Goal: Find specific page/section: Find specific page/section

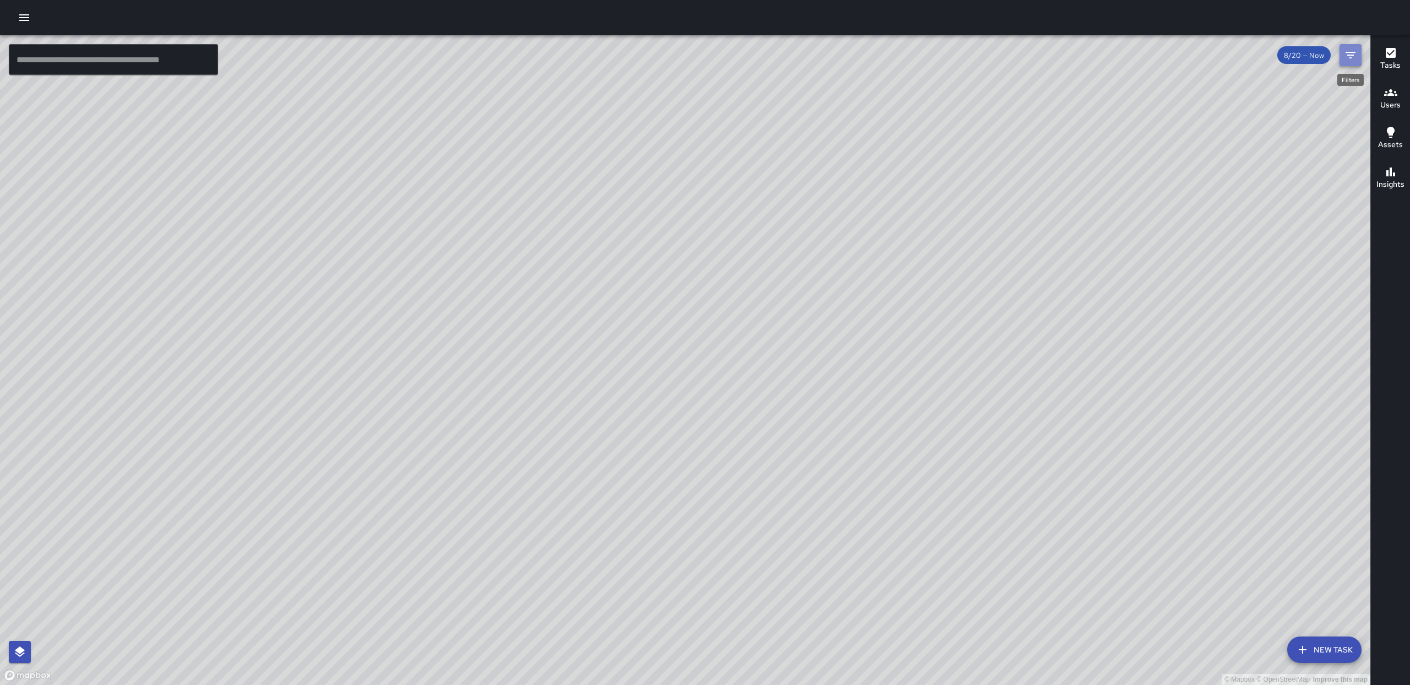
click at [1347, 60] on icon "Filters" at bounding box center [1350, 54] width 13 height 13
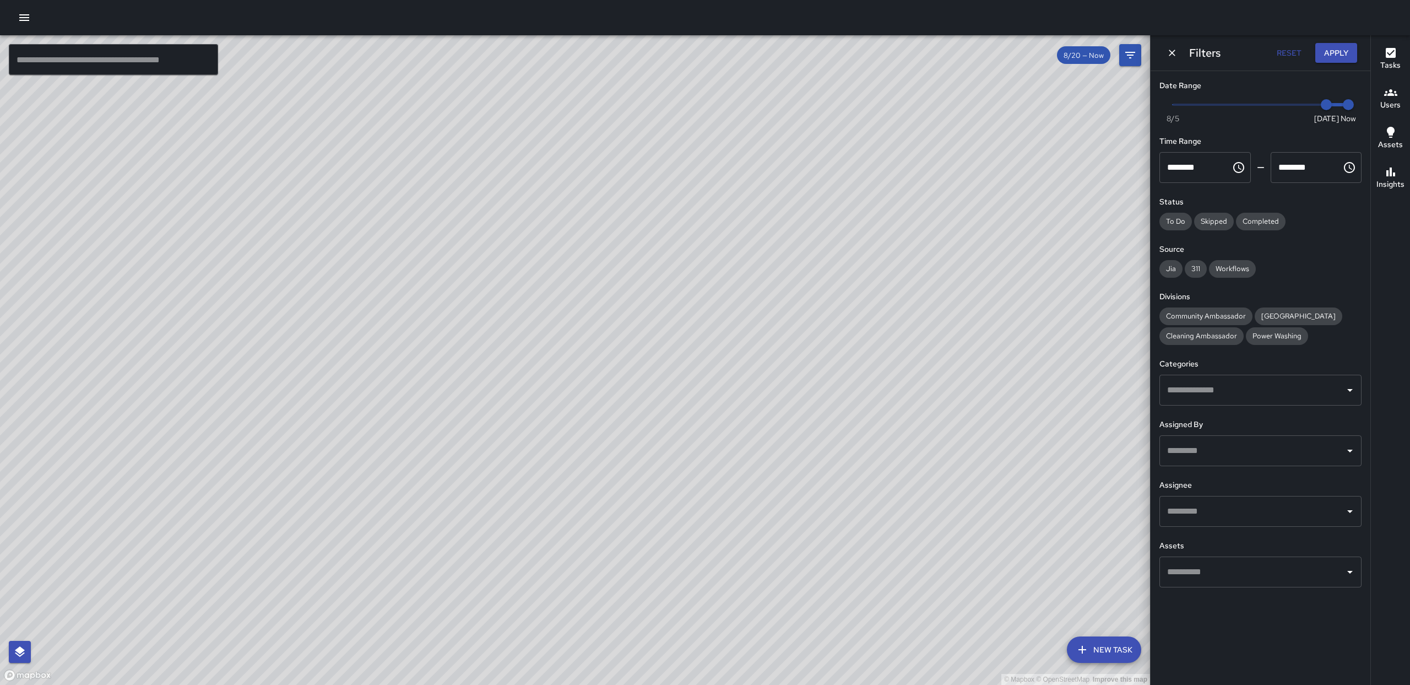
click at [1344, 514] on icon "Open" at bounding box center [1349, 510] width 13 height 13
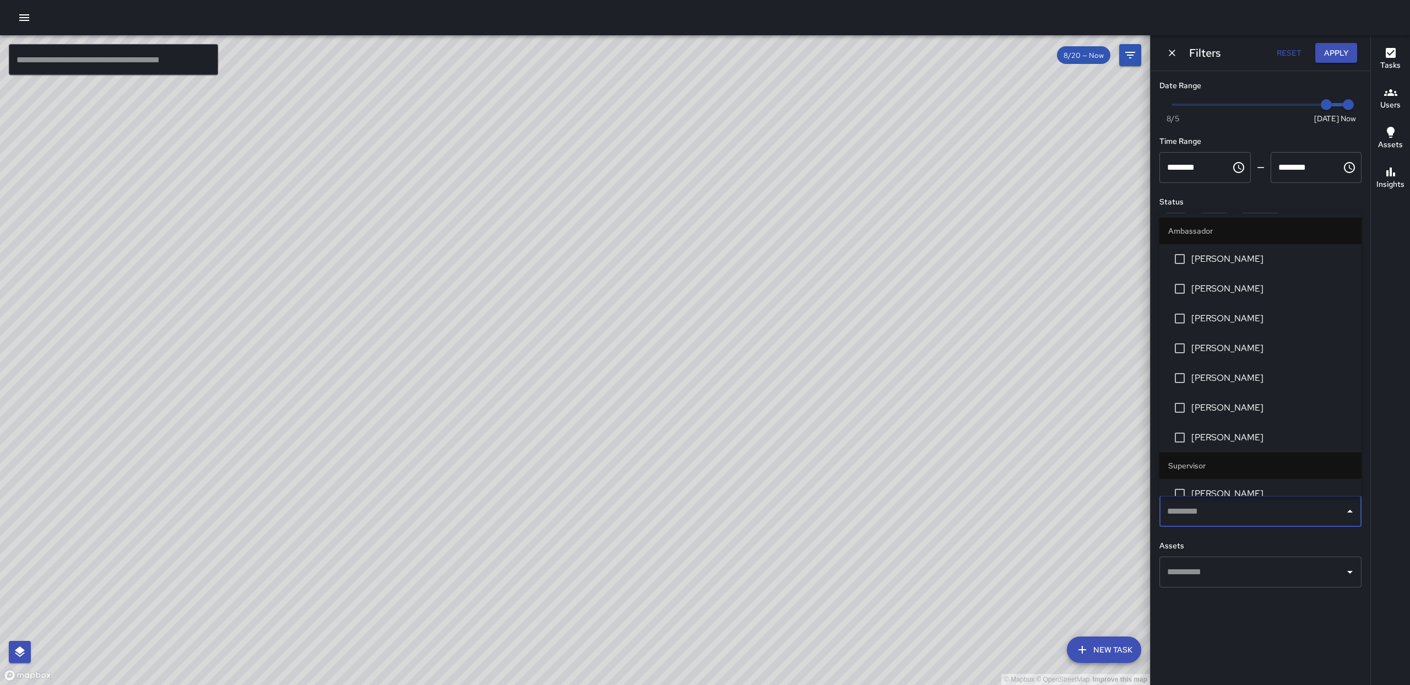
click at [1282, 258] on span "[PERSON_NAME]" at bounding box center [1271, 258] width 161 height 13
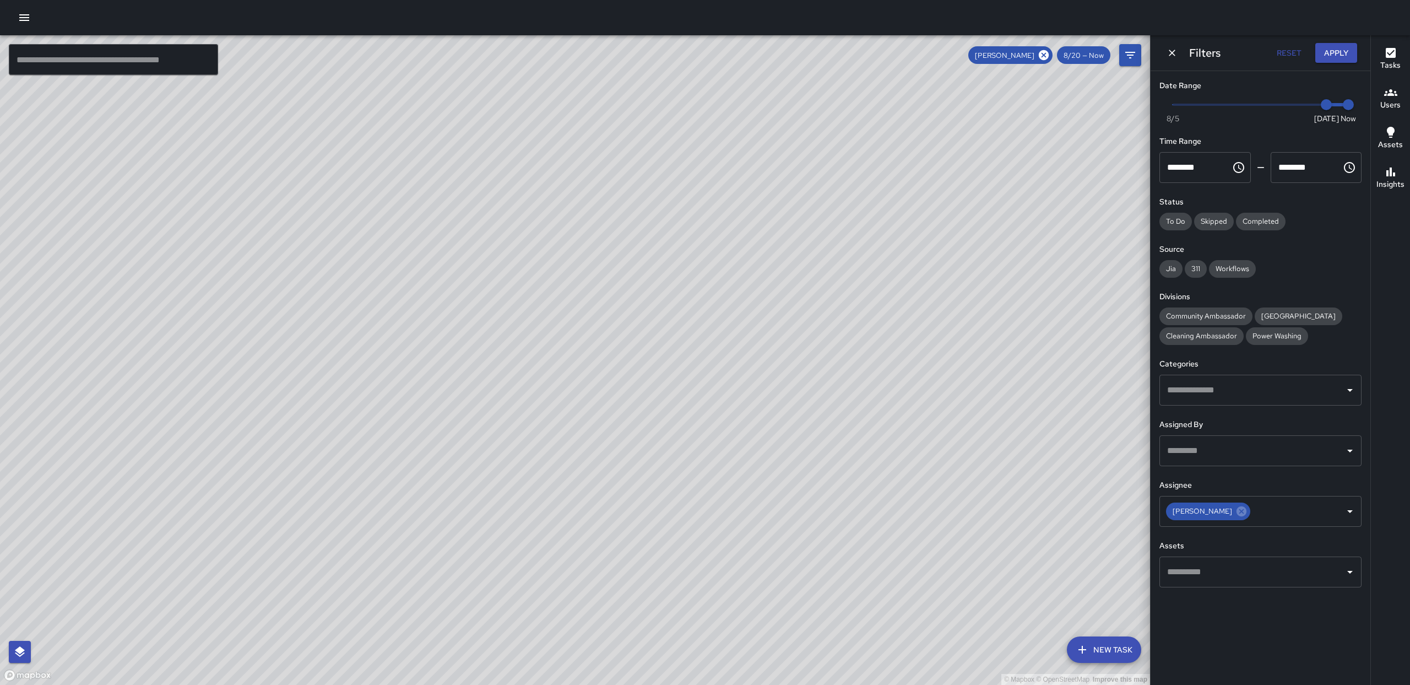
drag, startPoint x: 616, startPoint y: 287, endPoint x: 613, endPoint y: 371, distance: 84.3
click at [659, 225] on div "© Mapbox © OpenStreetMap Improve this map" at bounding box center [575, 359] width 1150 height 649
drag, startPoint x: 1014, startPoint y: 158, endPoint x: 1223, endPoint y: 269, distance: 236.8
click at [967, 317] on div "© Mapbox © OpenStreetMap Improve this map" at bounding box center [575, 359] width 1150 height 649
drag, startPoint x: 1250, startPoint y: 514, endPoint x: 1257, endPoint y: 514, distance: 6.6
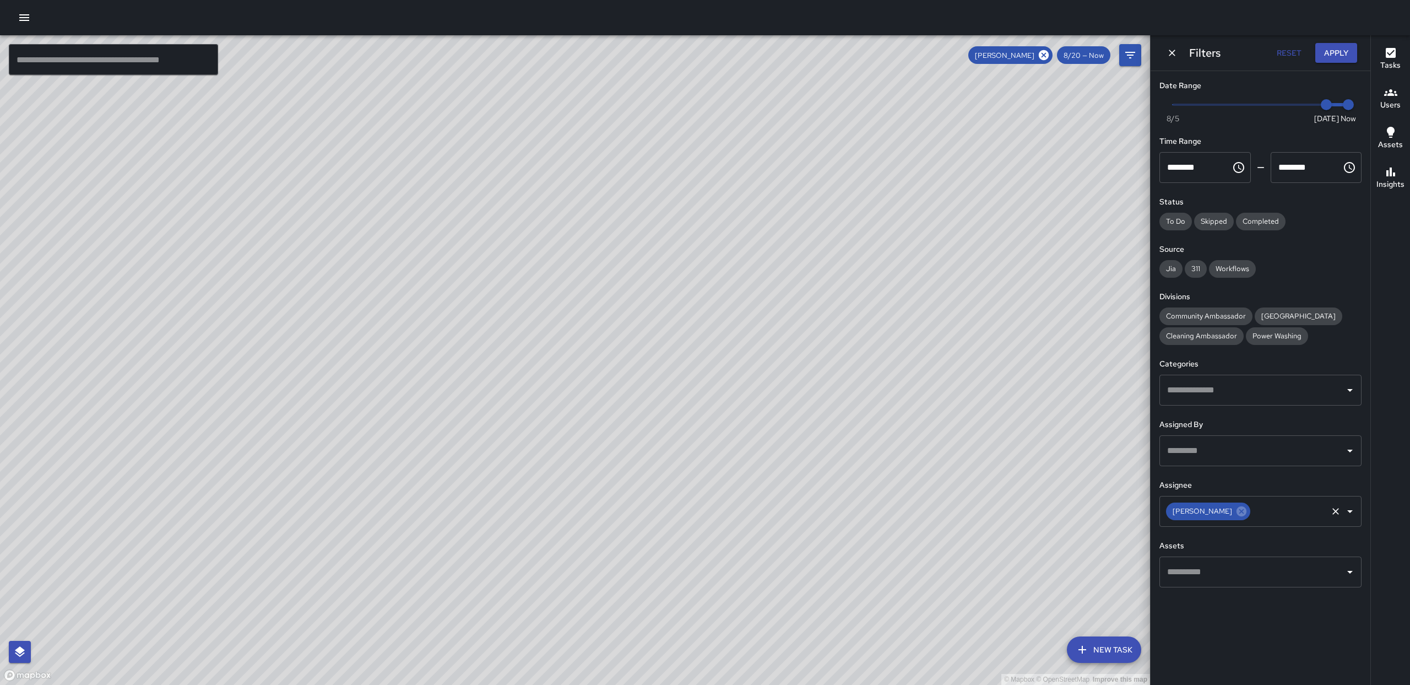
click at [1246, 514] on icon at bounding box center [1241, 511] width 10 height 10
click at [1258, 513] on input "text" at bounding box center [1252, 511] width 176 height 21
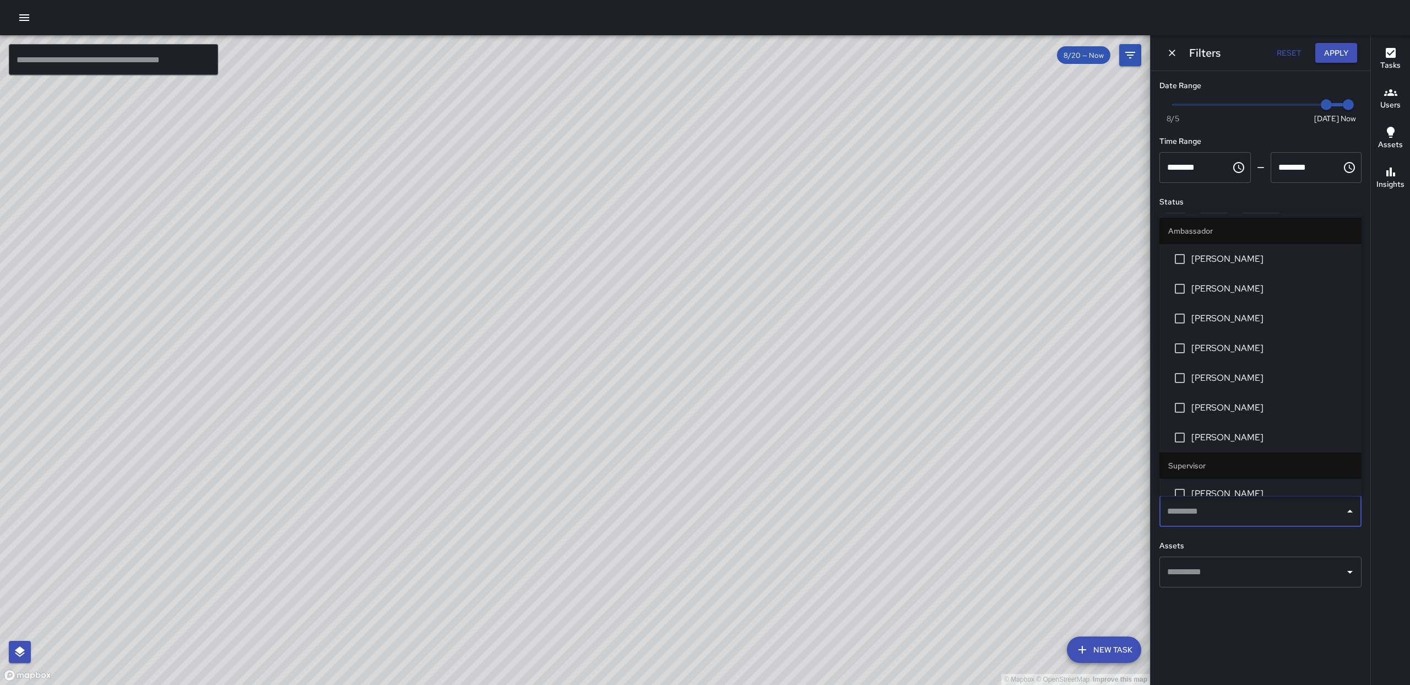
click at [1216, 296] on li "[PERSON_NAME]" at bounding box center [1260, 289] width 202 height 30
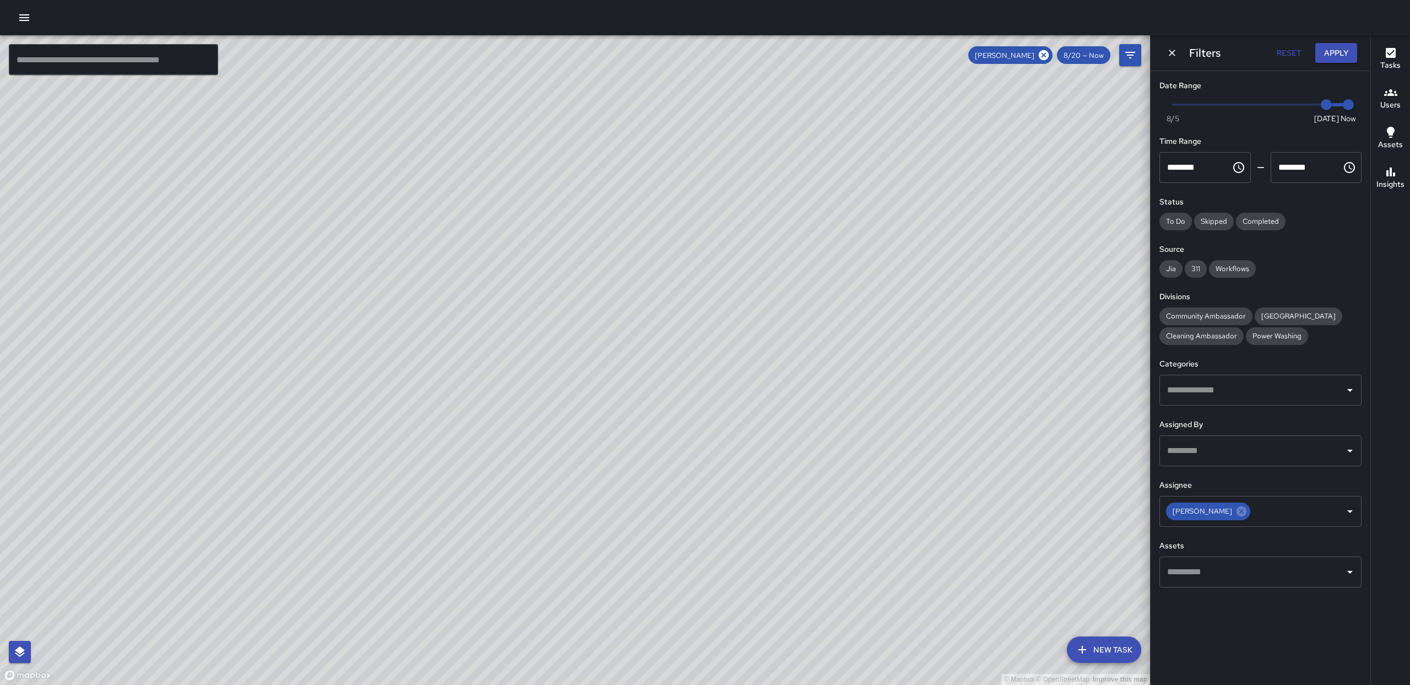
drag, startPoint x: 816, startPoint y: 301, endPoint x: 805, endPoint y: 254, distance: 48.8
click at [803, 254] on div "© Mapbox © OpenStreetMap Improve this map" at bounding box center [575, 359] width 1150 height 649
click at [1236, 514] on icon at bounding box center [1241, 511] width 10 height 10
click at [1260, 512] on input "text" at bounding box center [1252, 511] width 176 height 21
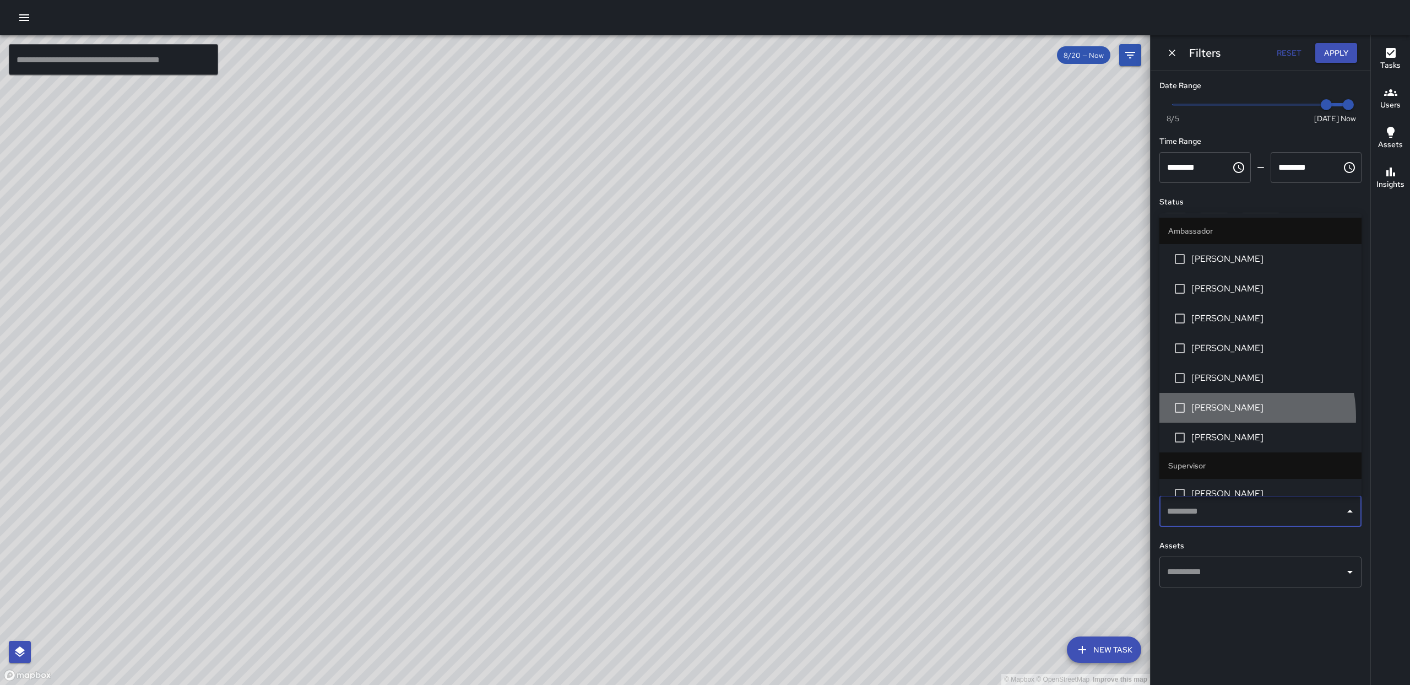
click at [1213, 417] on li "[PERSON_NAME]" at bounding box center [1260, 408] width 202 height 30
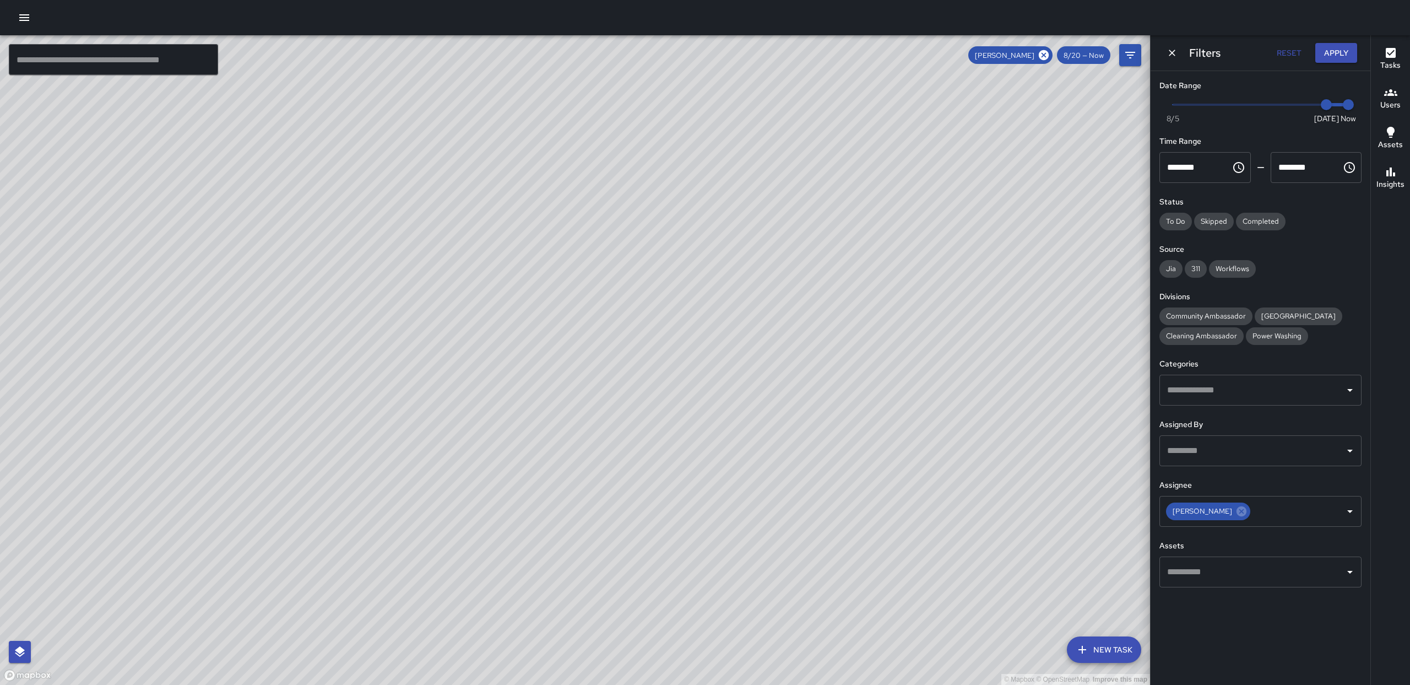
drag, startPoint x: 849, startPoint y: 301, endPoint x: 845, endPoint y: 274, distance: 27.2
click at [845, 274] on div "© Mapbox © OpenStreetMap Improve this map" at bounding box center [575, 359] width 1150 height 649
drag, startPoint x: 840, startPoint y: 431, endPoint x: 837, endPoint y: 265, distance: 165.8
click at [837, 265] on div "© Mapbox © OpenStreetMap Improve this map" at bounding box center [575, 359] width 1150 height 649
click at [1236, 509] on icon at bounding box center [1241, 511] width 10 height 10
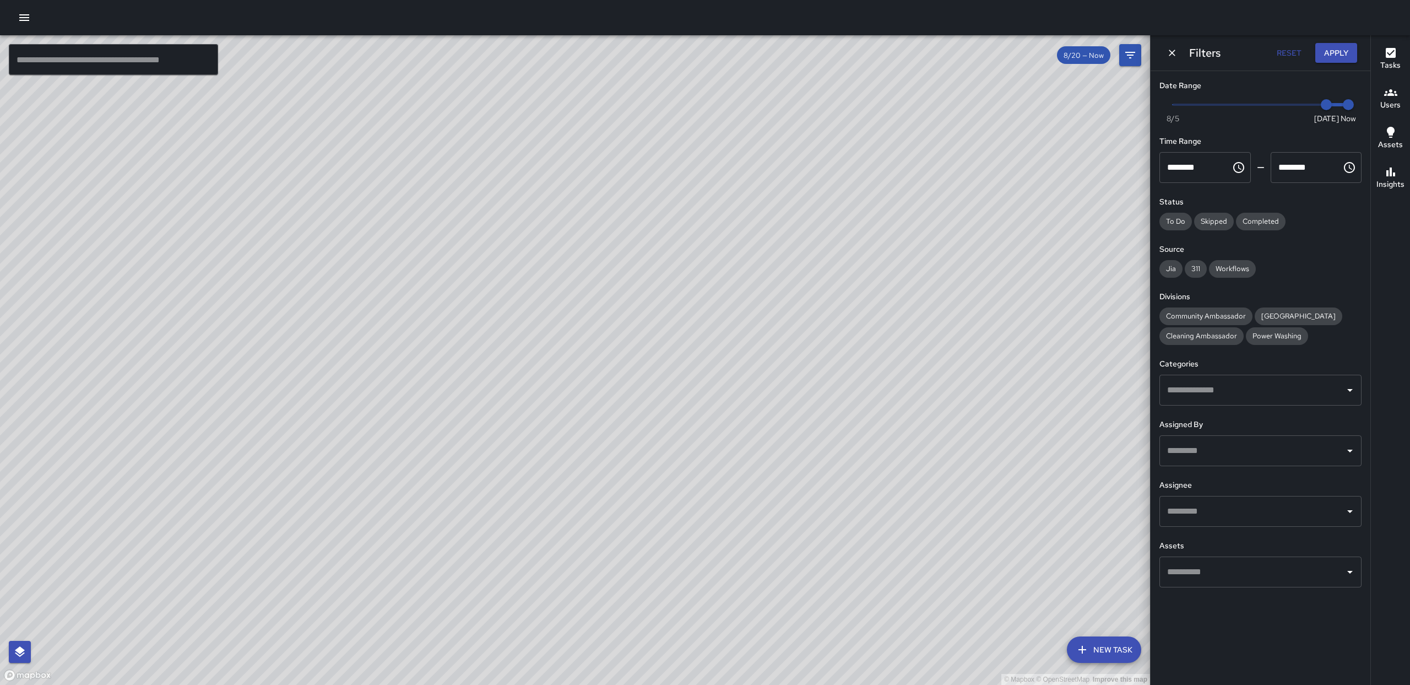
click at [1258, 508] on input "text" at bounding box center [1252, 511] width 176 height 21
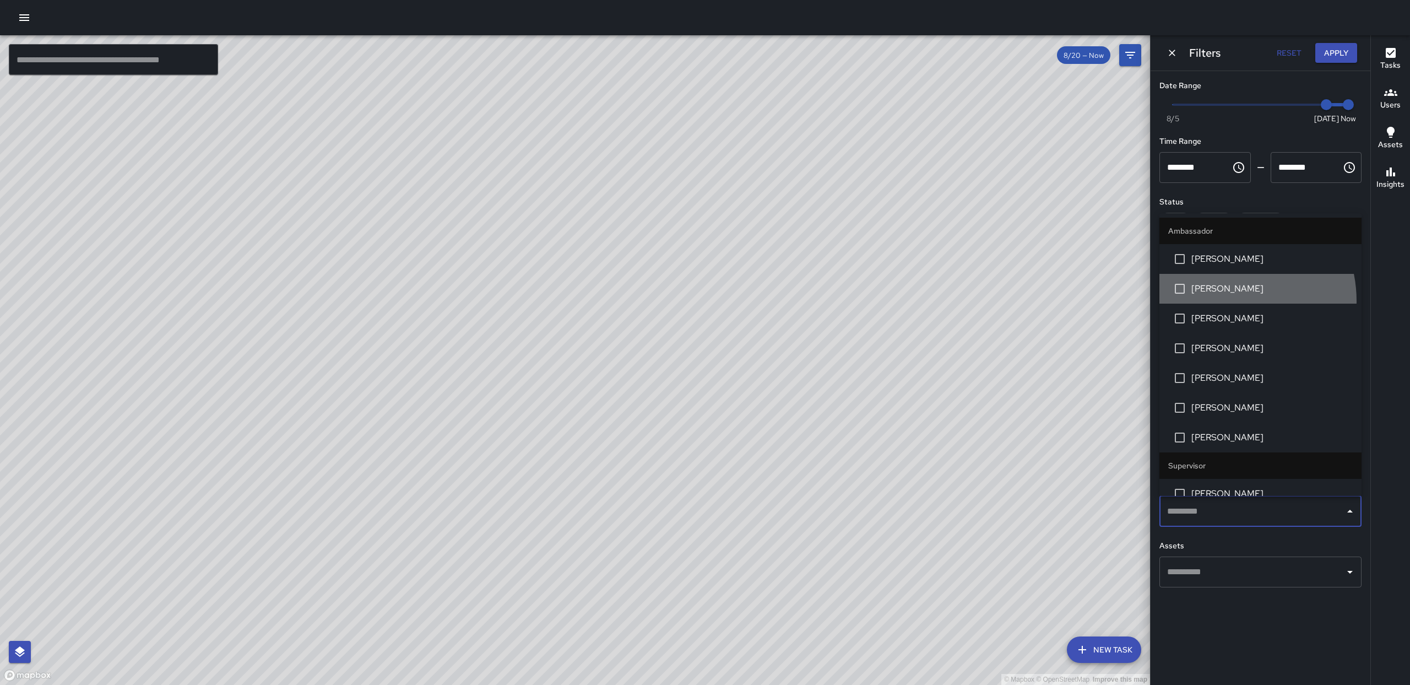
click at [1221, 301] on li "[PERSON_NAME]" at bounding box center [1260, 289] width 202 height 30
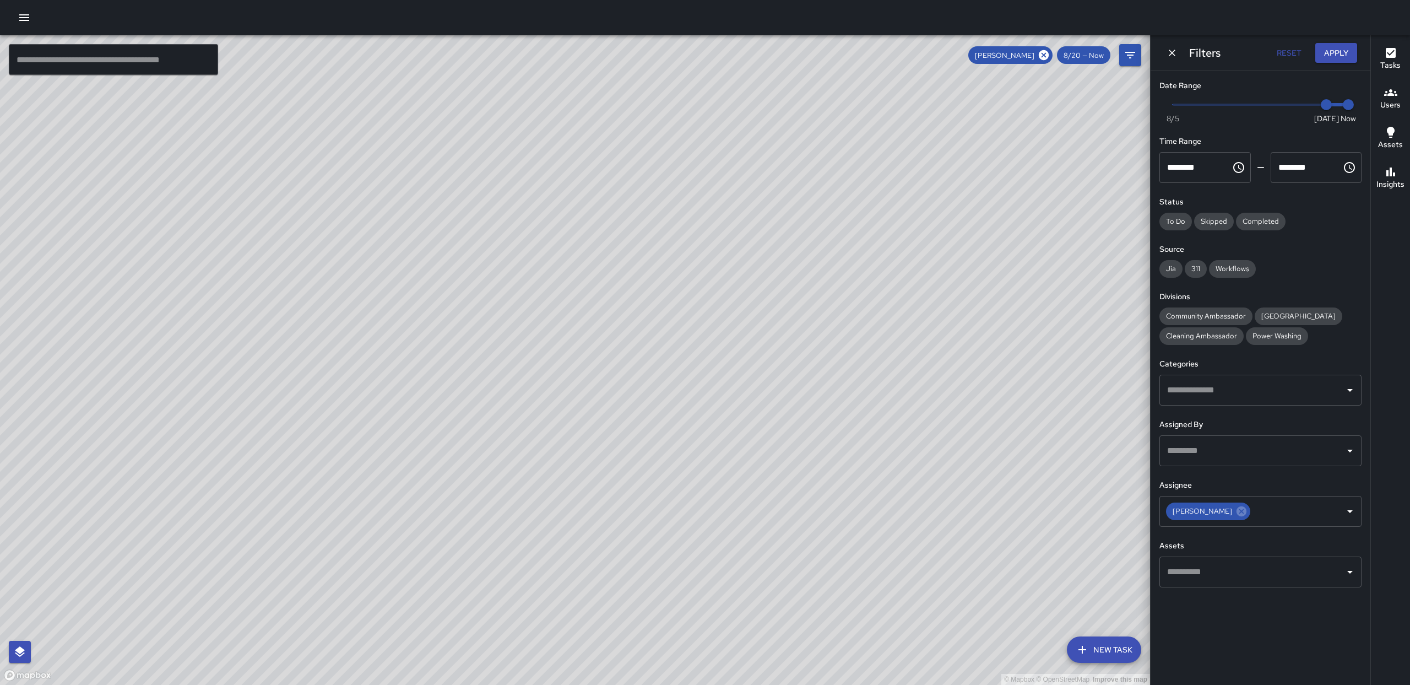
drag, startPoint x: 898, startPoint y: 314, endPoint x: 792, endPoint y: 401, distance: 136.6
click at [792, 401] on div "© Mapbox © OpenStreetMap Improve this map" at bounding box center [575, 359] width 1150 height 649
drag, startPoint x: 1229, startPoint y: 511, endPoint x: 1218, endPoint y: 506, distance: 11.6
click at [1219, 506] on div "[PERSON_NAME]" at bounding box center [1208, 511] width 84 height 18
click at [1045, 58] on icon at bounding box center [1044, 55] width 10 height 10
